Goal: Task Accomplishment & Management: Manage account settings

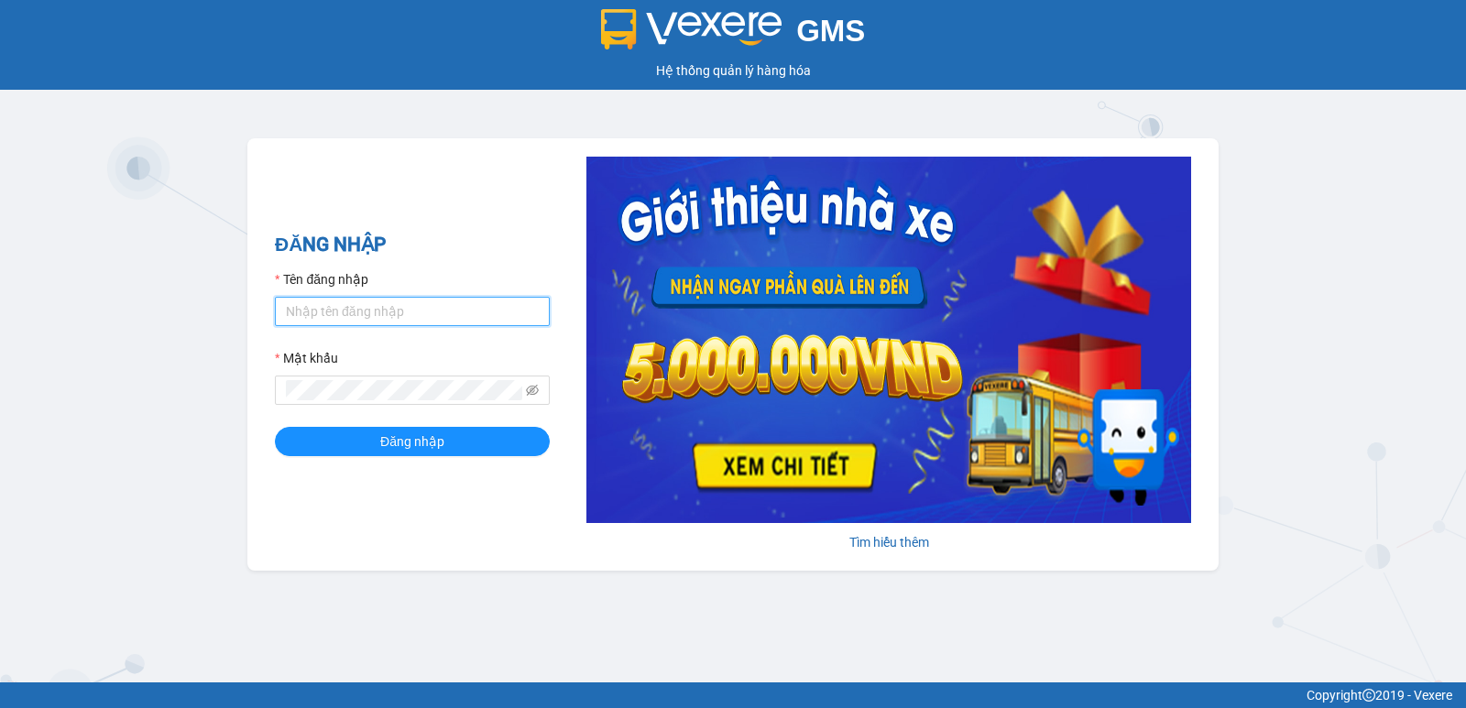
click at [501, 306] on input "Tên đăng nhập" at bounding box center [412, 311] width 275 height 29
type input "rin.nhuquynh"
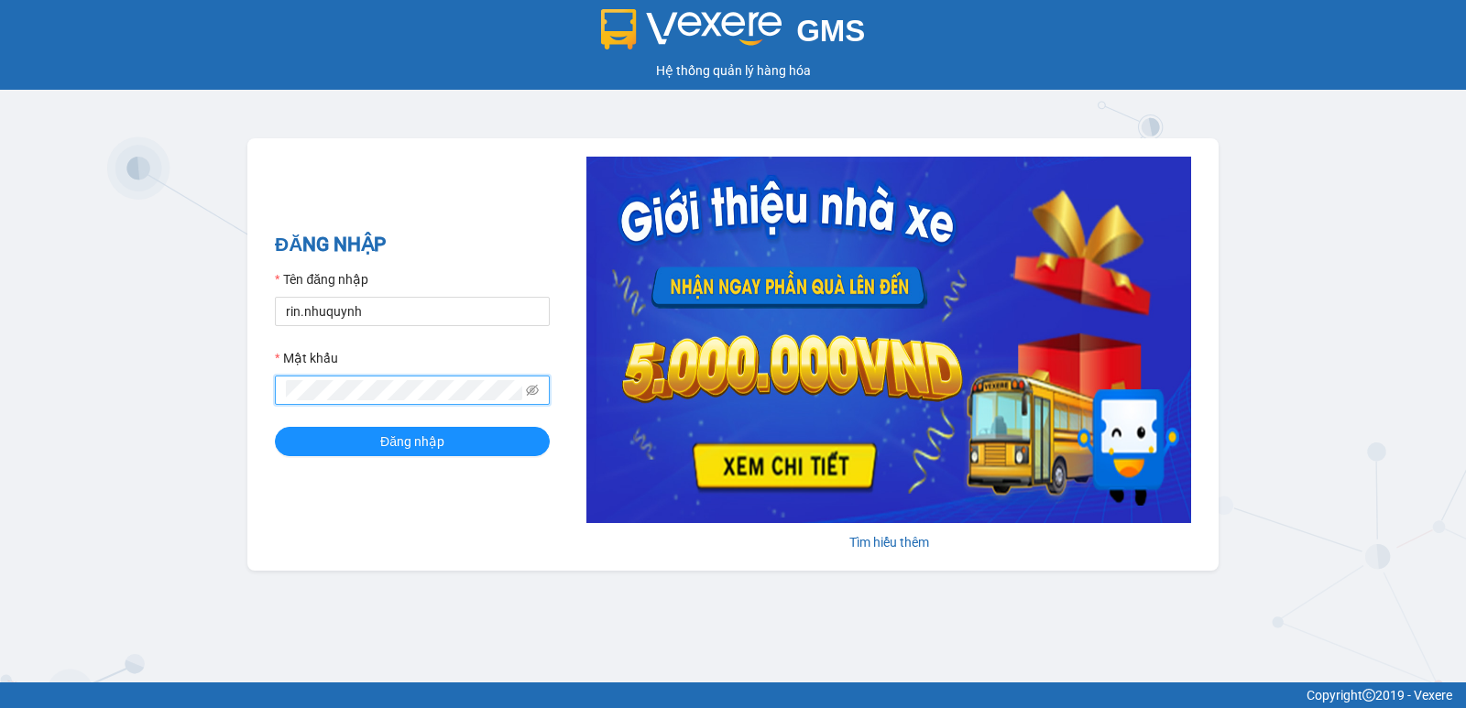
click at [275, 427] on button "Đăng nhập" at bounding box center [412, 441] width 275 height 29
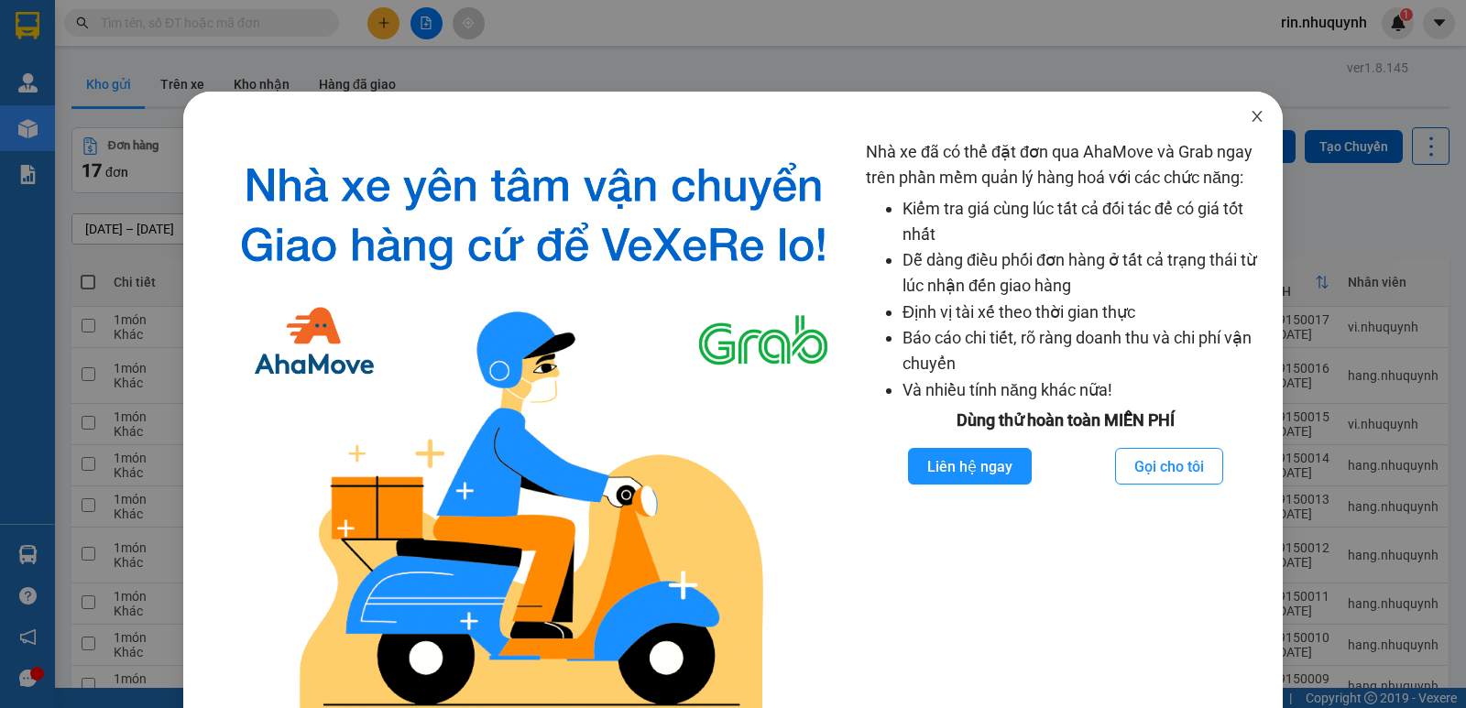
click at [1250, 118] on icon "close" at bounding box center [1257, 116] width 15 height 15
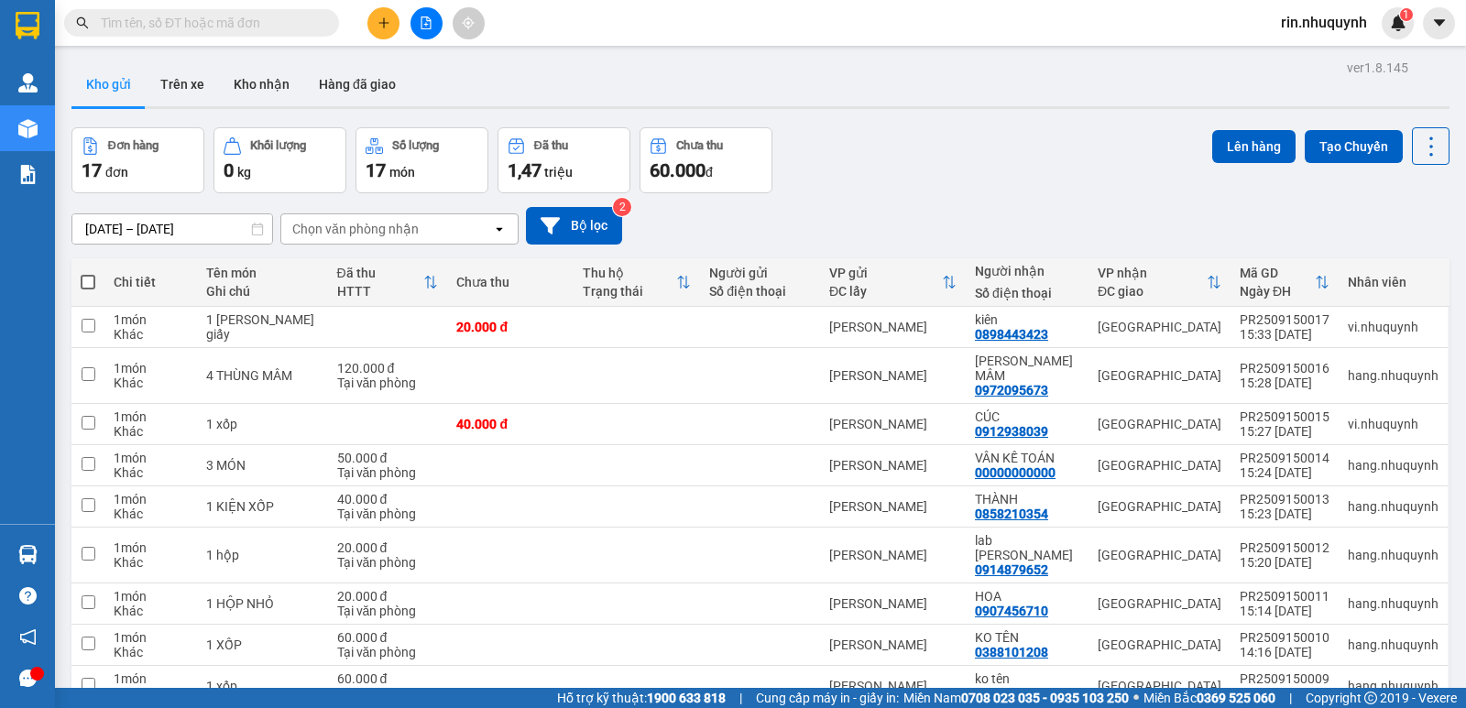
click at [1287, 30] on span "rin.nhuquynh" at bounding box center [1323, 22] width 115 height 23
click at [1301, 69] on li "Đăng xuất" at bounding box center [1322, 56] width 118 height 29
